Goal: Browse casually

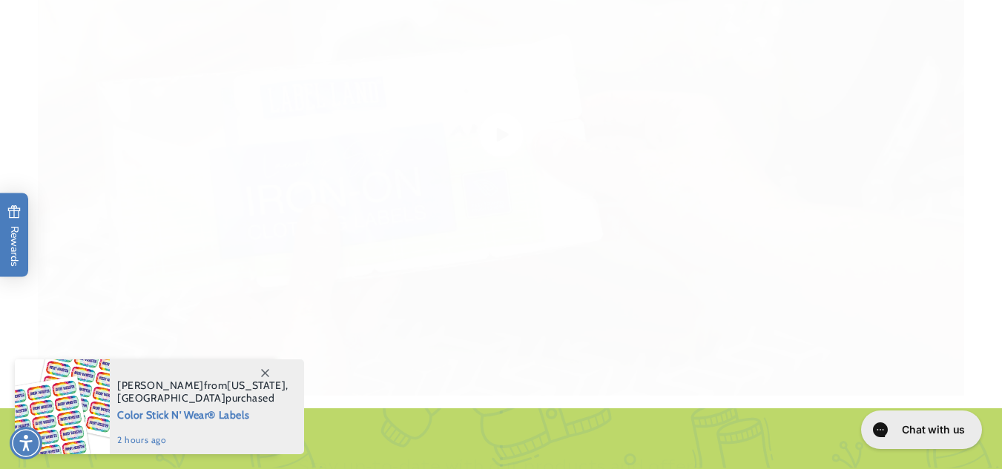
scroll to position [3394, 0]
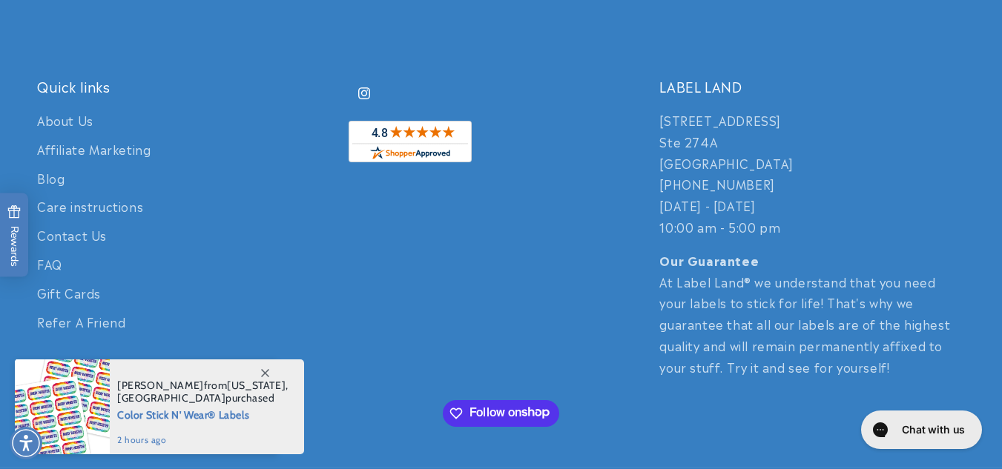
click at [264, 368] on span at bounding box center [264, 373] width 27 height 27
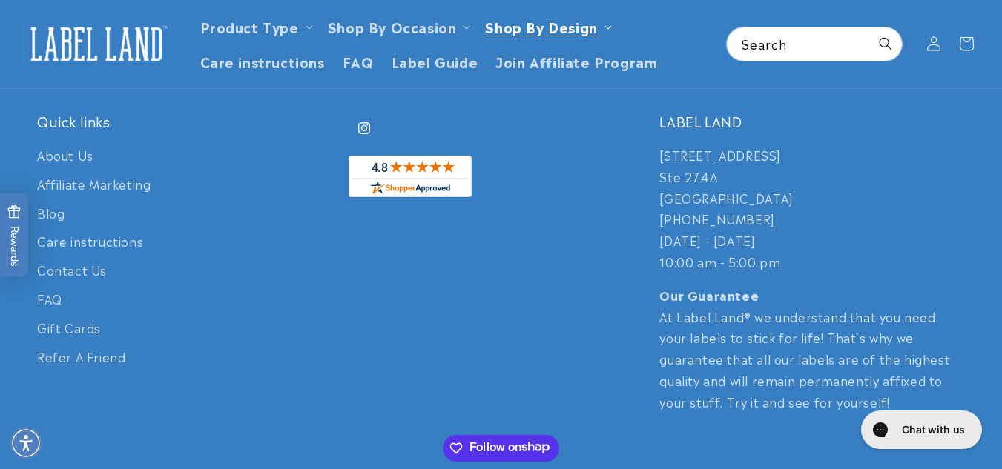
scroll to position [3340, 0]
